Goal: Use online tool/utility: Utilize a website feature to perform a specific function

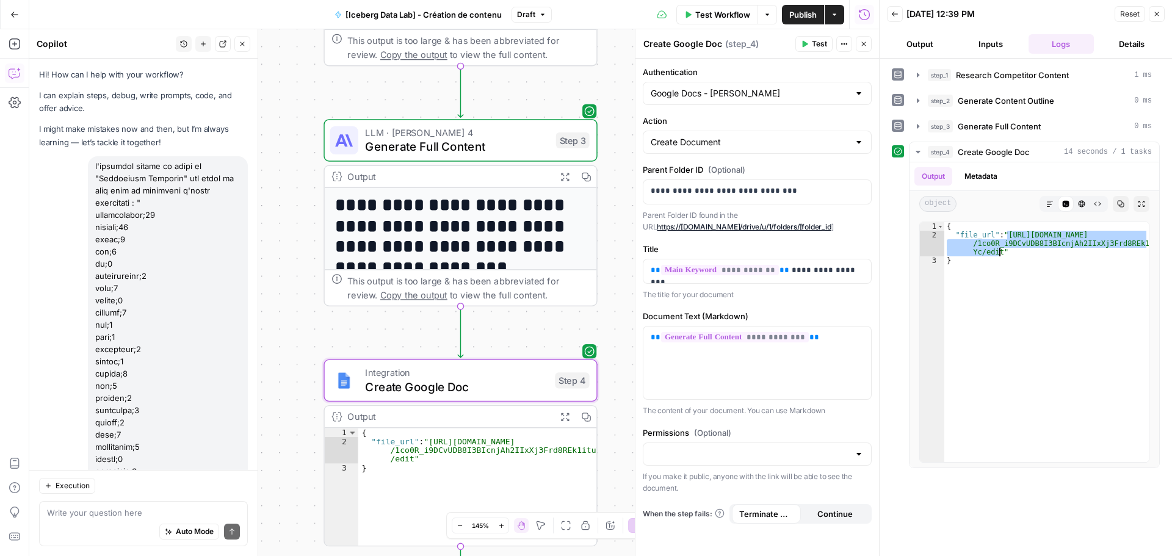
scroll to position [1985, 0]
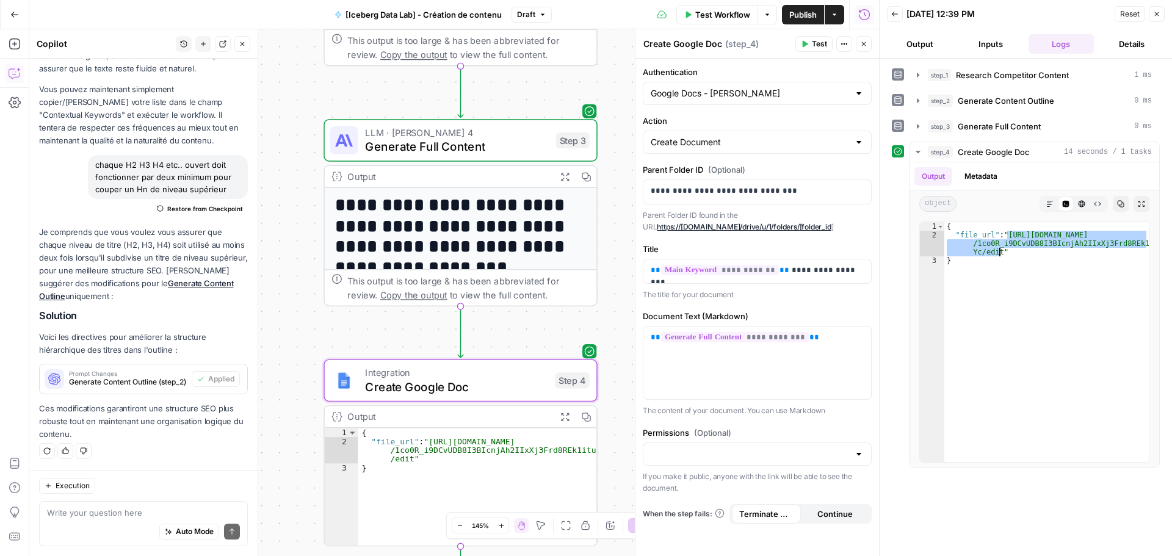
click at [809, 12] on span "Publish" at bounding box center [803, 15] width 27 height 12
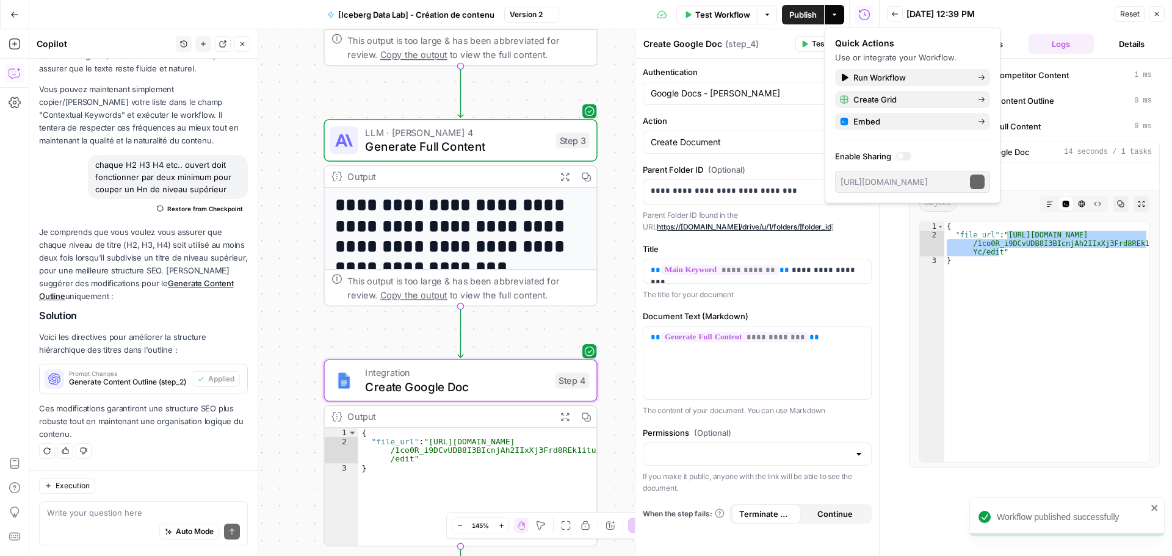
scroll to position [1986, 0]
click at [10, 18] on icon "button" at bounding box center [14, 14] width 9 height 9
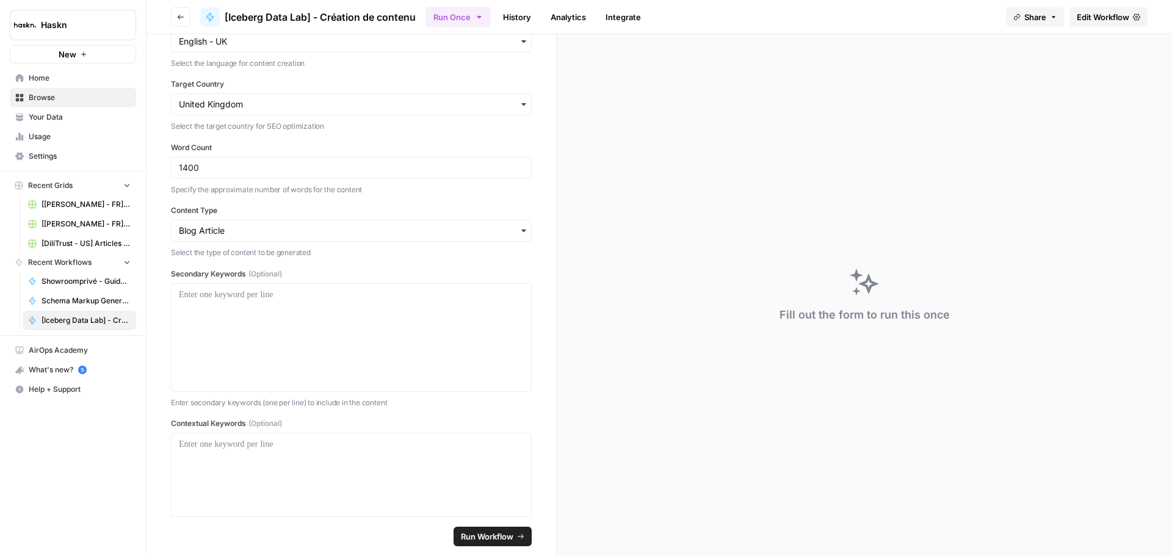
scroll to position [164, 0]
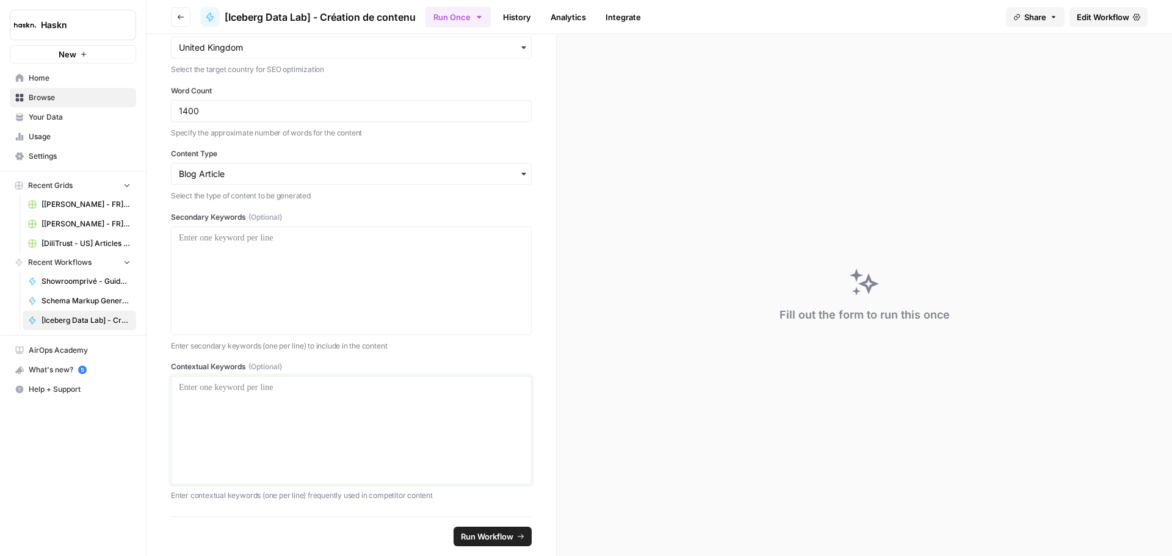
click at [288, 388] on p at bounding box center [351, 388] width 345 height 12
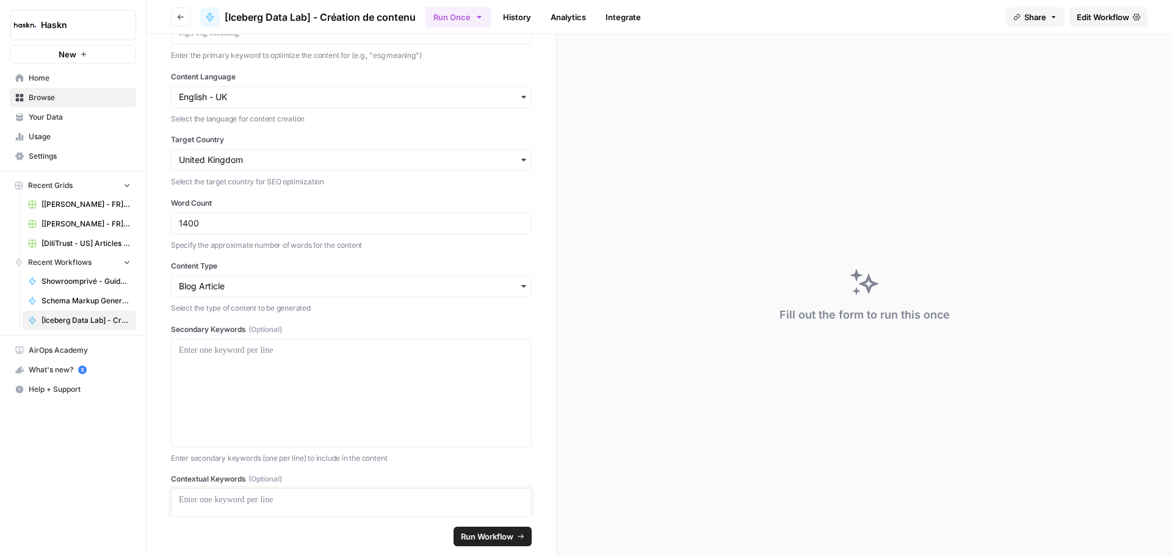
scroll to position [0, 0]
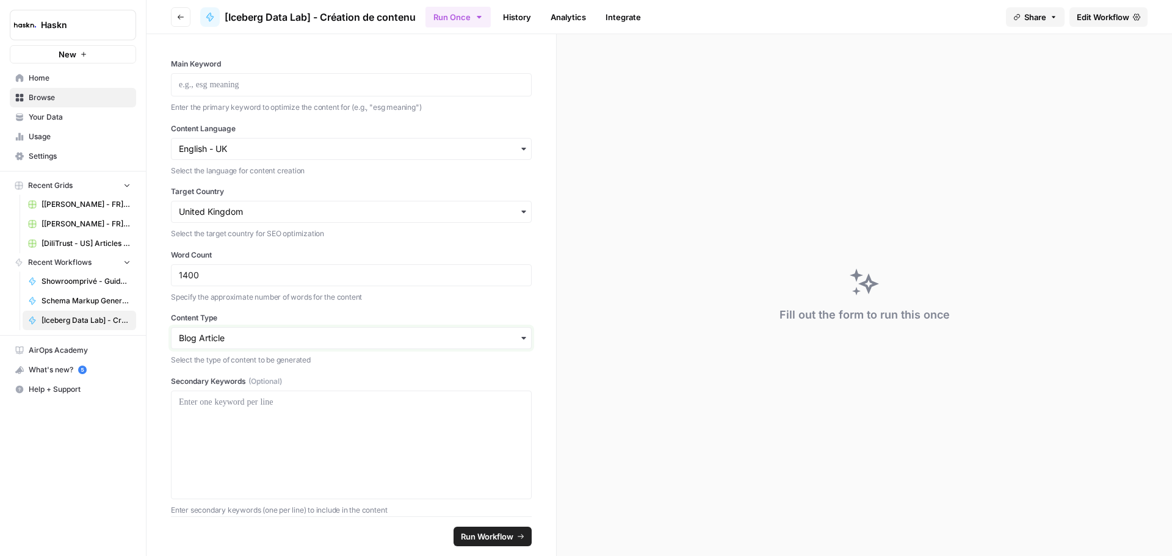
click at [262, 343] on input "Content Type" at bounding box center [351, 338] width 345 height 12
click at [266, 339] on input "Content Type" at bounding box center [351, 338] width 345 height 12
click at [299, 314] on label "Content Type" at bounding box center [351, 318] width 361 height 11
click at [299, 332] on input "Content Type" at bounding box center [351, 338] width 345 height 12
click at [286, 330] on div "button" at bounding box center [351, 338] width 361 height 22
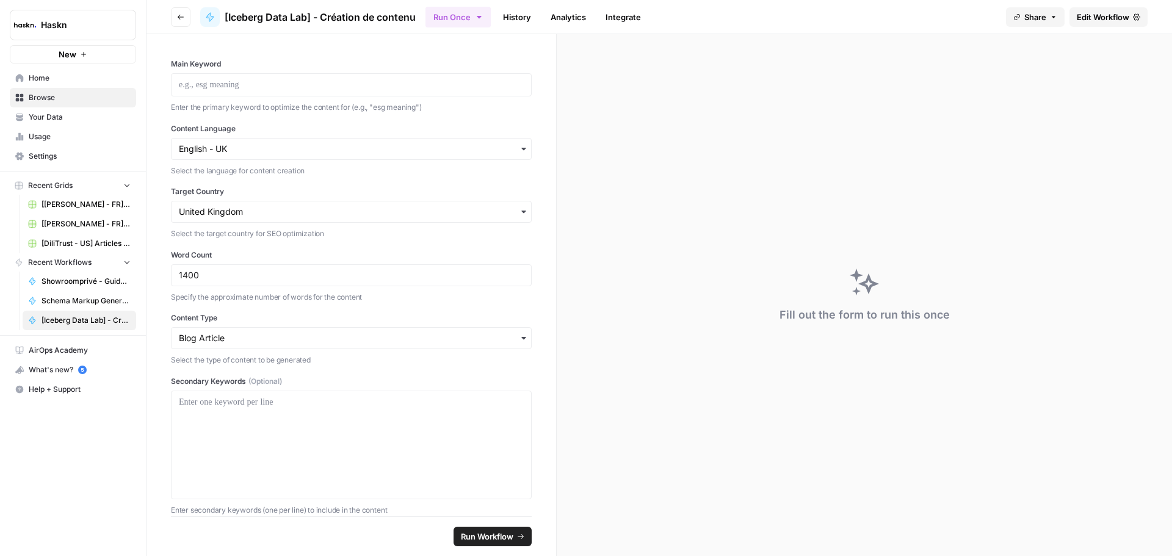
click at [454, 16] on button "Run Once" at bounding box center [458, 17] width 65 height 21
click at [474, 89] on span "Run this Workflow in bulk via CSV upload" at bounding box center [534, 93] width 141 height 11
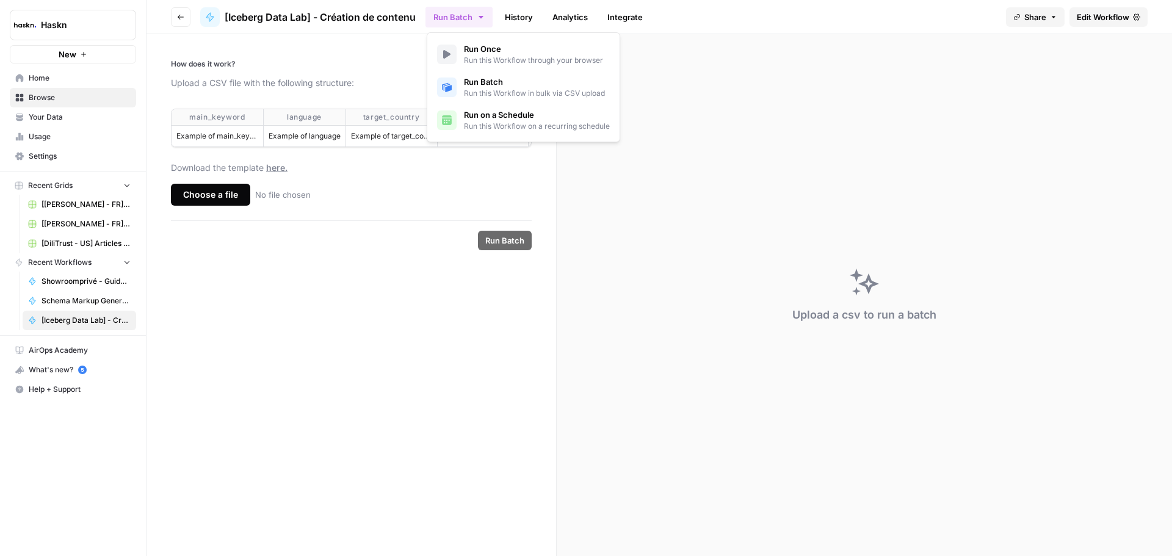
click at [233, 205] on div "Choose a file" at bounding box center [210, 195] width 79 height 22
click at [0, 0] on input "Choose a file No file chosen" at bounding box center [0, 0] width 0 height 0
click at [275, 173] on span "here." at bounding box center [276, 167] width 21 height 10
click at [476, 18] on button "Run Batch" at bounding box center [459, 17] width 67 height 21
click at [1103, 15] on span "Edit Workflow" at bounding box center [1103, 17] width 53 height 12
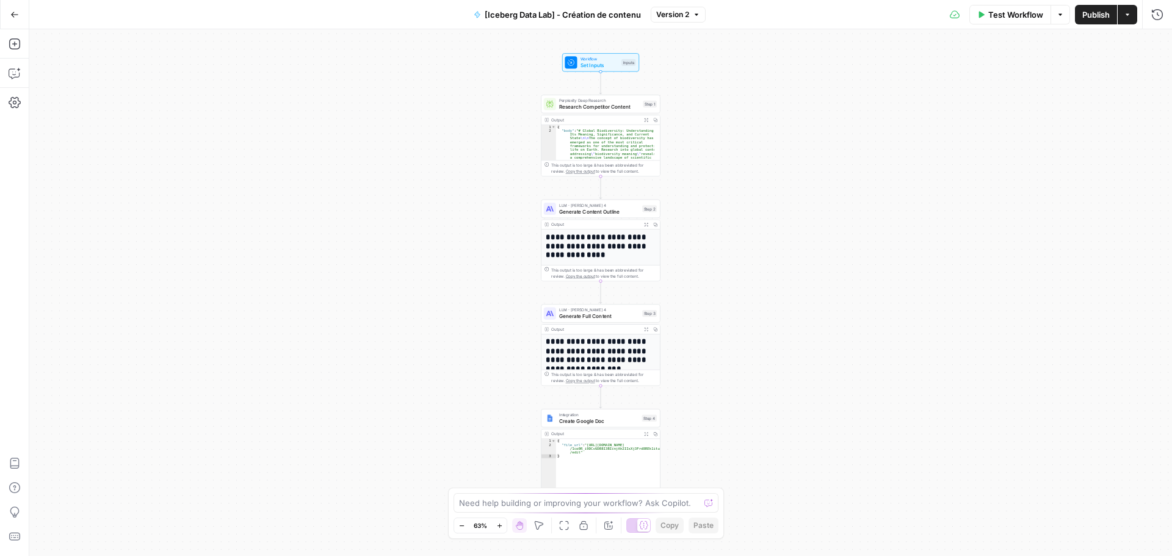
click at [1010, 15] on span "Test Workflow" at bounding box center [1016, 15] width 55 height 12
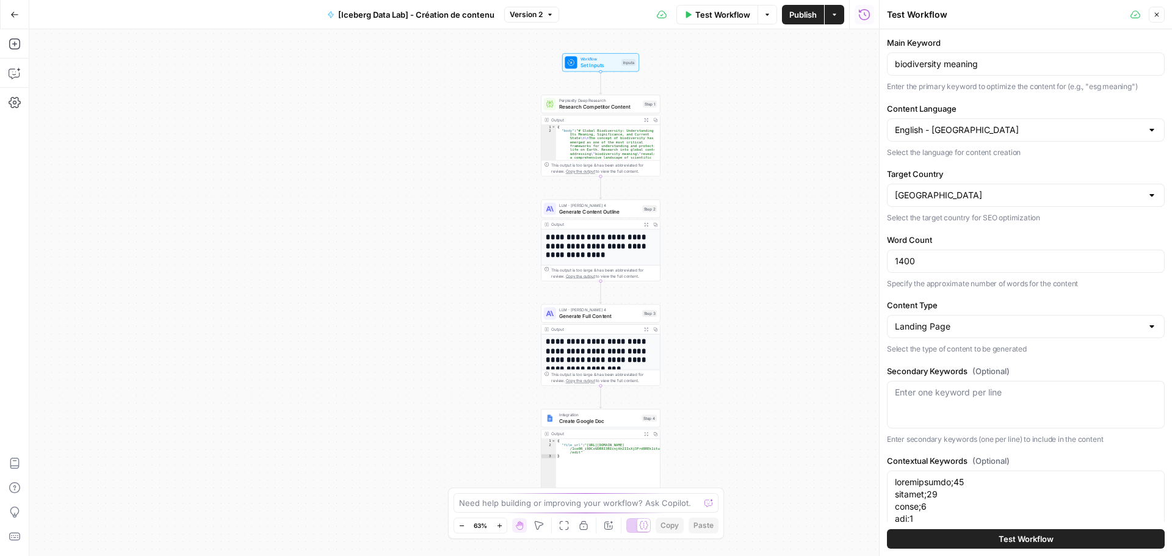
click at [943, 70] on div "biodiversity meaning" at bounding box center [1026, 64] width 278 height 23
drag, startPoint x: 954, startPoint y: 128, endPoint x: 900, endPoint y: 128, distance: 53.7
click at [900, 128] on input "Content Language" at bounding box center [1018, 130] width 247 height 12
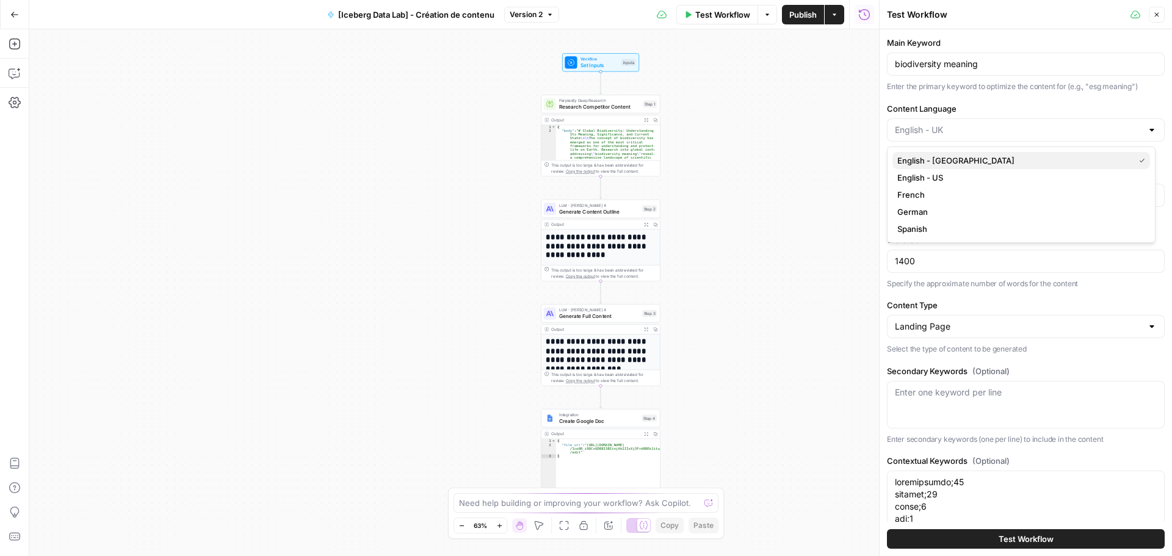
click at [921, 164] on span "English - [GEOGRAPHIC_DATA]" at bounding box center [1014, 160] width 232 height 12
type input "English - [GEOGRAPHIC_DATA]"
drag, startPoint x: 948, startPoint y: 131, endPoint x: 896, endPoint y: 128, distance: 52.0
click at [896, 128] on input "Content Language" at bounding box center [1018, 130] width 247 height 12
type input "English - [GEOGRAPHIC_DATA]"
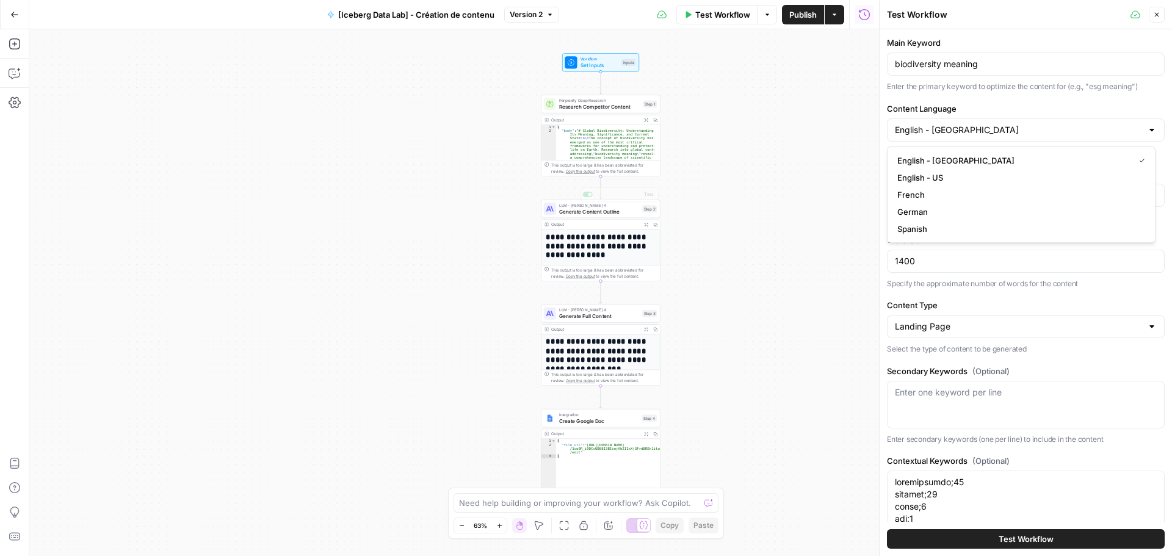
click at [734, 180] on div "Workflow Set Inputs Inputs Perplexity Deep Research Research Competitor Content…" at bounding box center [454, 292] width 850 height 527
click at [966, 326] on input "Content Type" at bounding box center [1018, 327] width 247 height 12
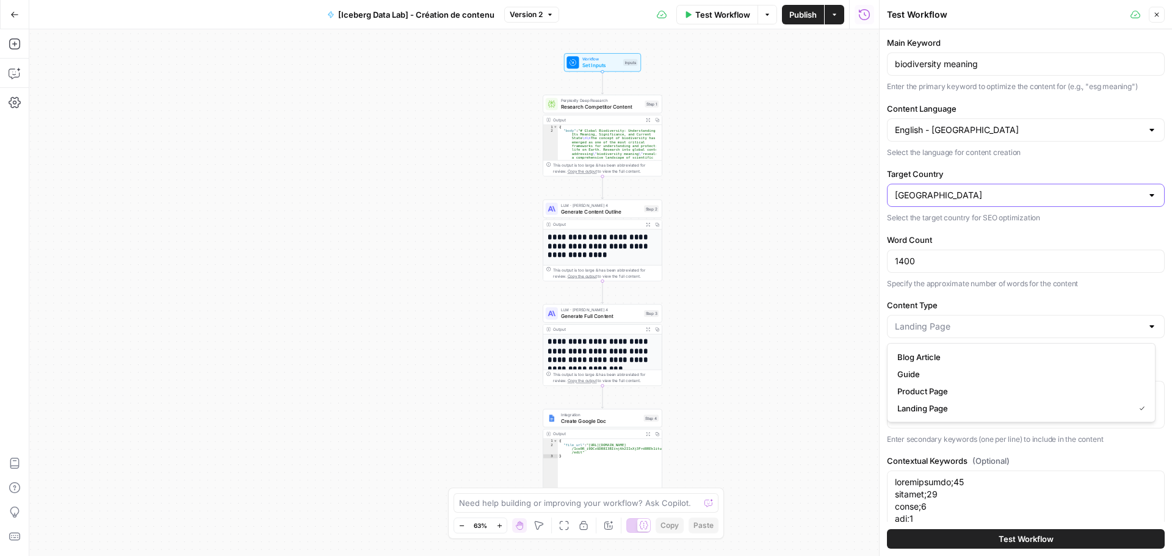
type input "Landing Page"
click at [954, 200] on input "Target Country" at bounding box center [1018, 195] width 247 height 12
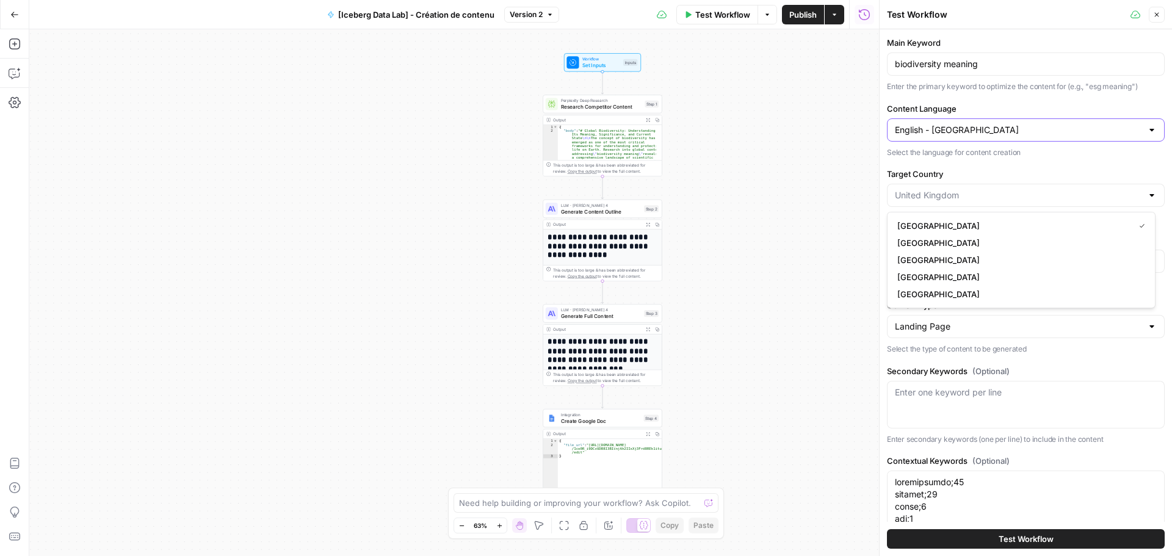
type input "[GEOGRAPHIC_DATA]"
click at [938, 125] on input "Content Language" at bounding box center [1018, 130] width 247 height 12
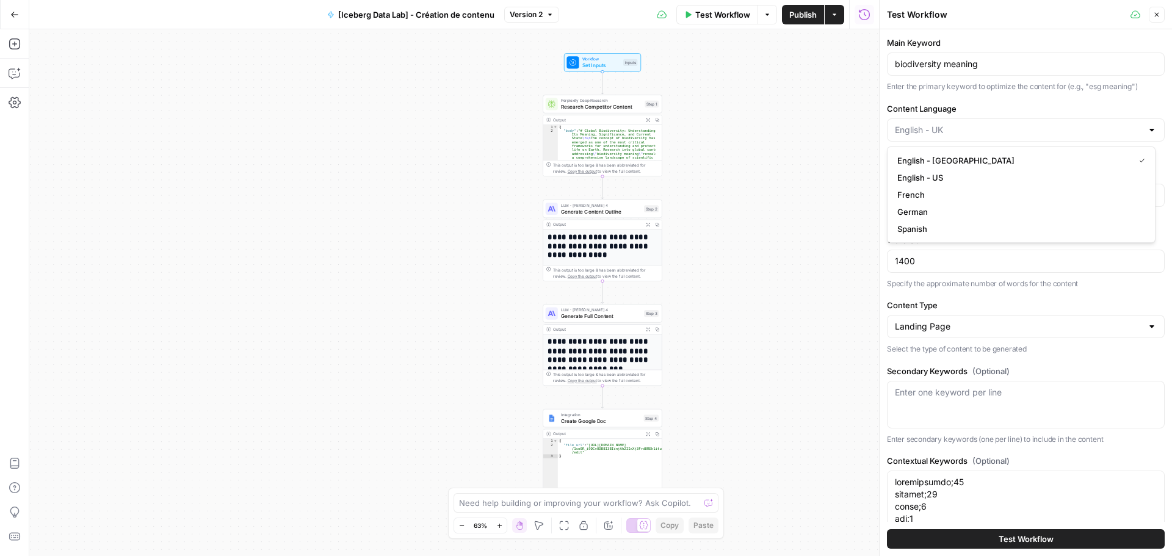
type input "English - [GEOGRAPHIC_DATA]"
click at [1116, 288] on p "Specify the approximate number of words for the content" at bounding box center [1026, 284] width 278 height 12
click at [969, 195] on input "Target Country" at bounding box center [1018, 195] width 247 height 12
